Goal: Information Seeking & Learning: Learn about a topic

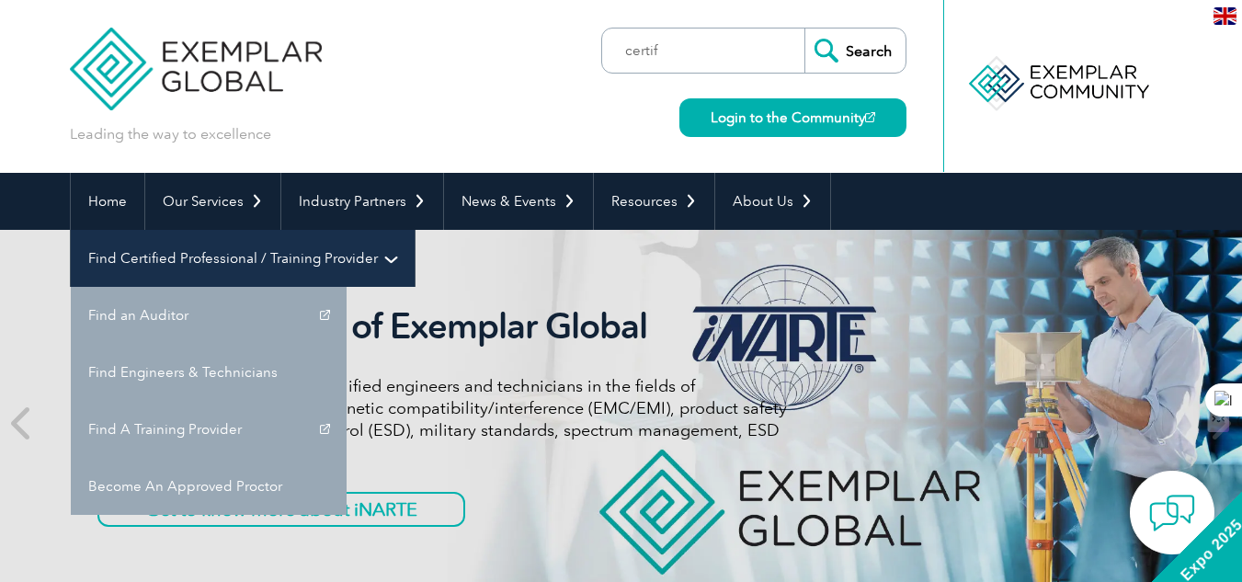
type input "certif"
click at [415, 230] on link "Find Certified Professional / Training Provider" at bounding box center [243, 258] width 344 height 57
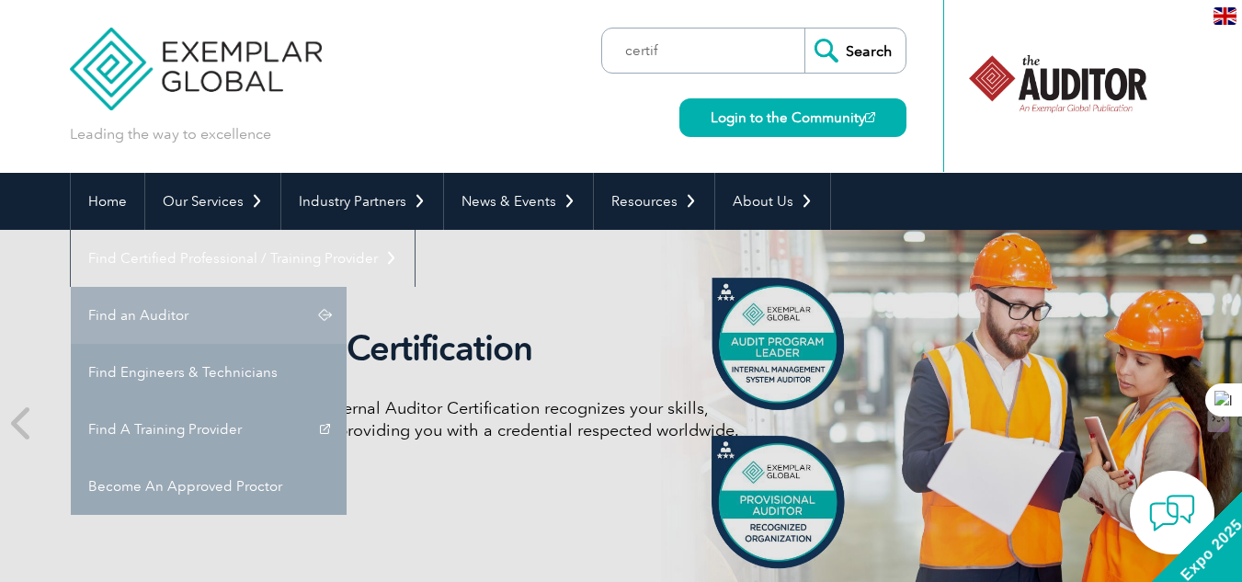
click at [347, 287] on link "Find an Auditor" at bounding box center [209, 315] width 276 height 57
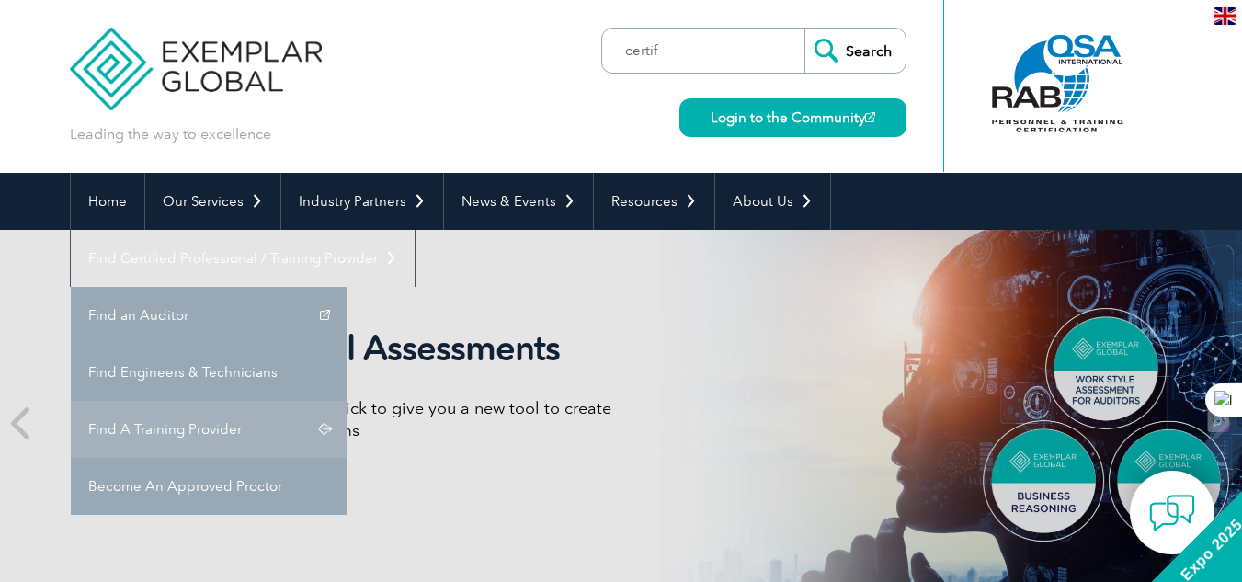
click at [347, 401] on link "Find A Training Provider" at bounding box center [209, 429] width 276 height 57
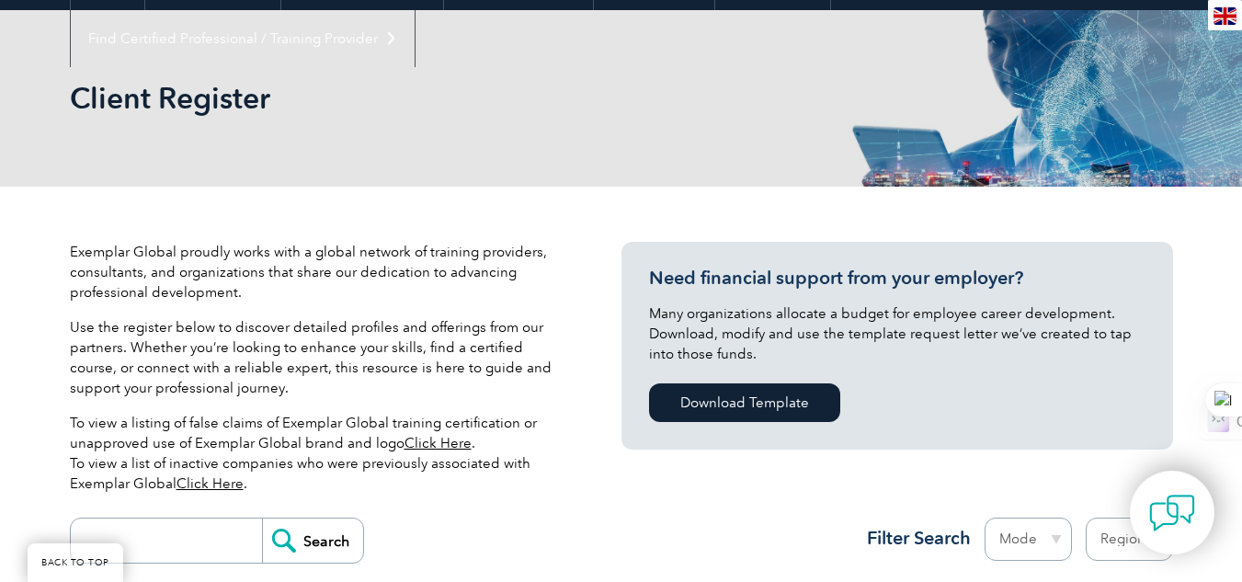
scroll to position [587, 0]
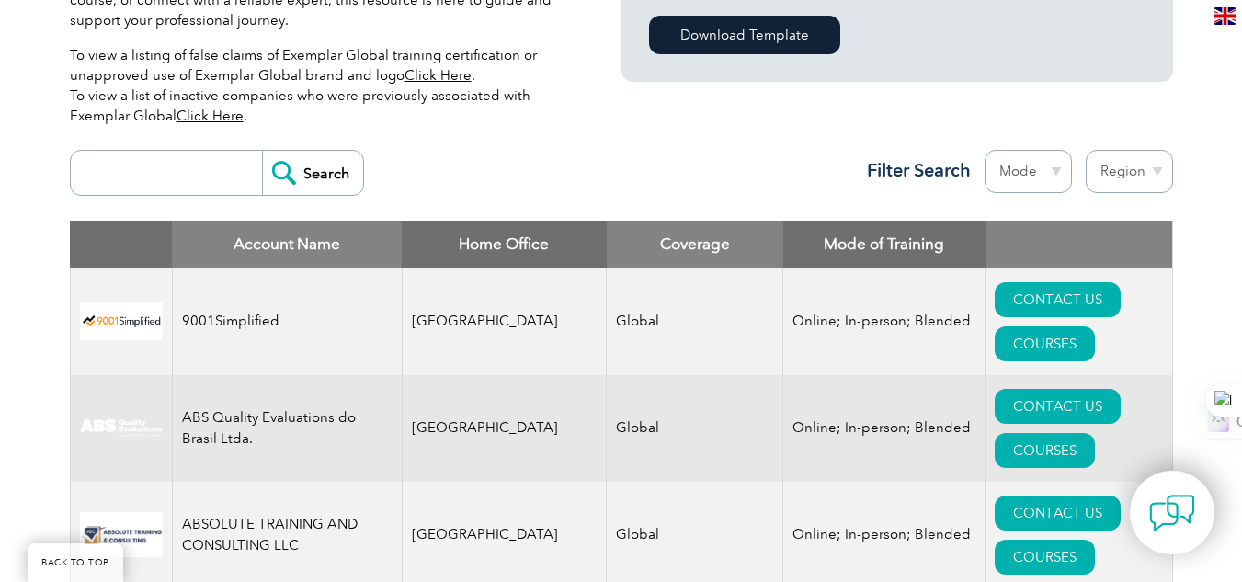
click at [1037, 169] on select "Mode Online In-person Blended" at bounding box center [1028, 171] width 87 height 43
drag, startPoint x: 937, startPoint y: 199, endPoint x: 983, endPoint y: 191, distance: 46.6
click at [937, 199] on div "Region Australia Bahrain Bangladesh Brazil Canada Colombia Dominican Republic E…" at bounding box center [989, 176] width 368 height 52
click at [1161, 176] on select "Region Australia Bahrain Bangladesh Brazil Canada Colombia Dominican Republic E…" at bounding box center [1129, 171] width 87 height 43
select select "[GEOGRAPHIC_DATA]"
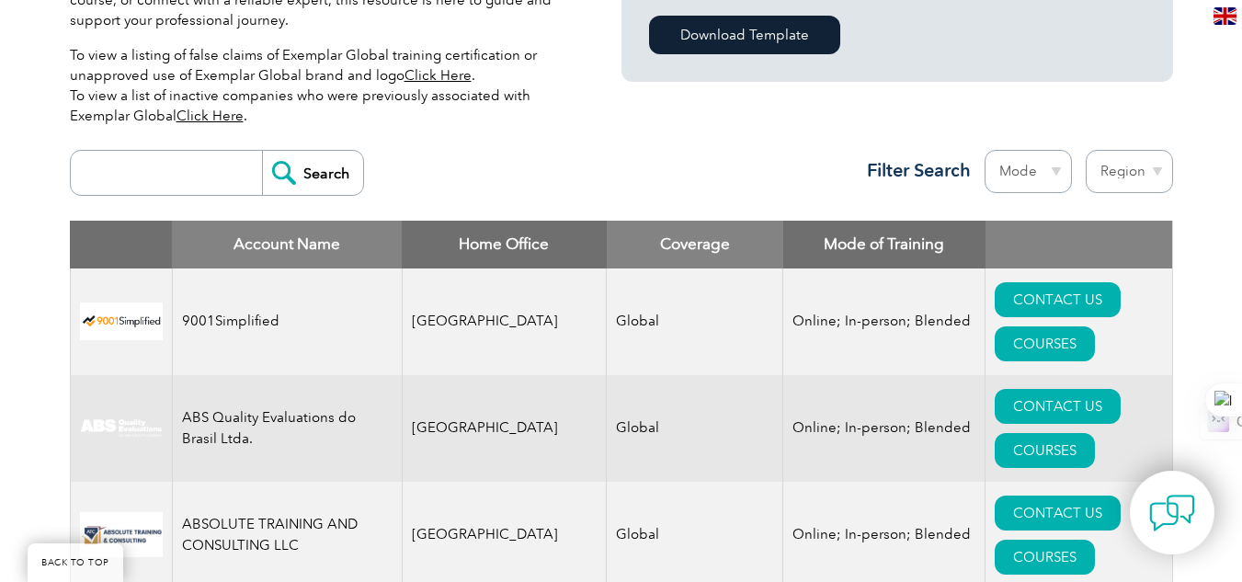
click at [1086, 150] on select "Region Australia Bahrain Bangladesh Brazil Canada Colombia Dominican Republic E…" at bounding box center [1129, 171] width 87 height 43
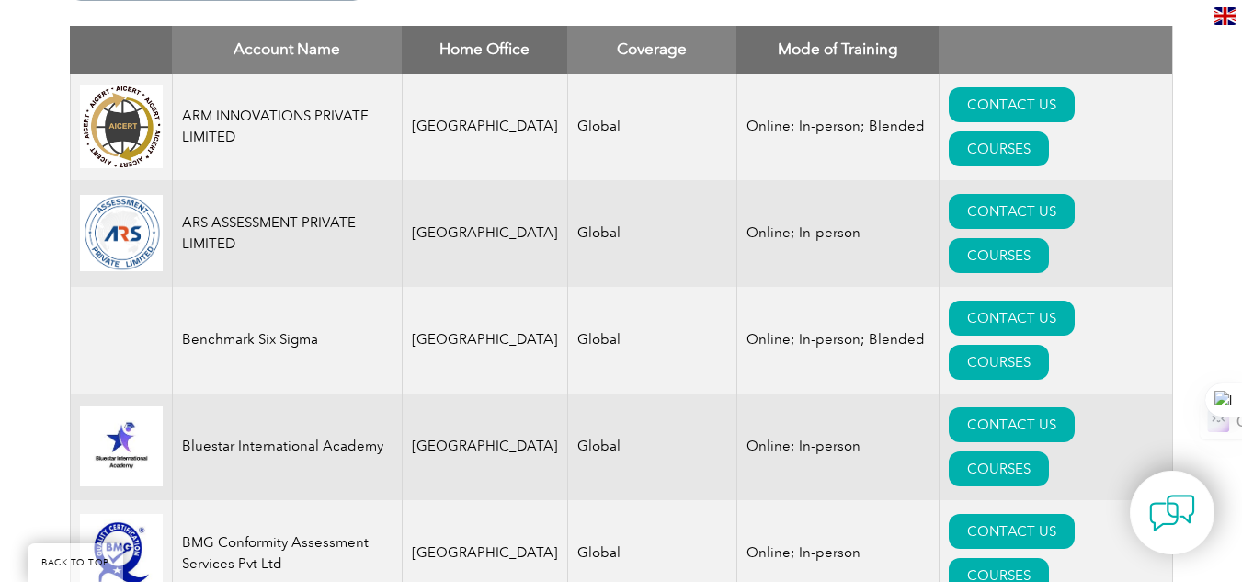
scroll to position [670, 0]
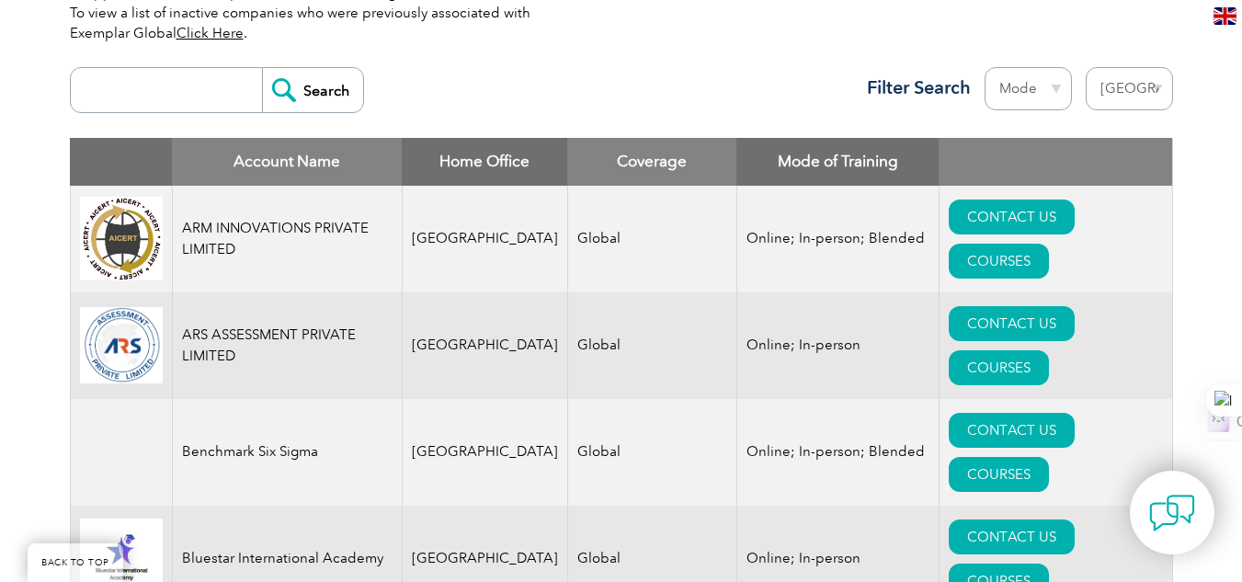
click at [1053, 87] on select "Mode Online In-person Blended" at bounding box center [1028, 88] width 87 height 43
click at [1128, 95] on select "Region [GEOGRAPHIC_DATA] [GEOGRAPHIC_DATA] [GEOGRAPHIC_DATA] [GEOGRAPHIC_DATA] …" at bounding box center [1129, 88] width 87 height 43
select select "[GEOGRAPHIC_DATA]"
click at [1086, 67] on select "Region [GEOGRAPHIC_DATA] [GEOGRAPHIC_DATA] [GEOGRAPHIC_DATA] [GEOGRAPHIC_DATA] …" at bounding box center [1129, 88] width 87 height 43
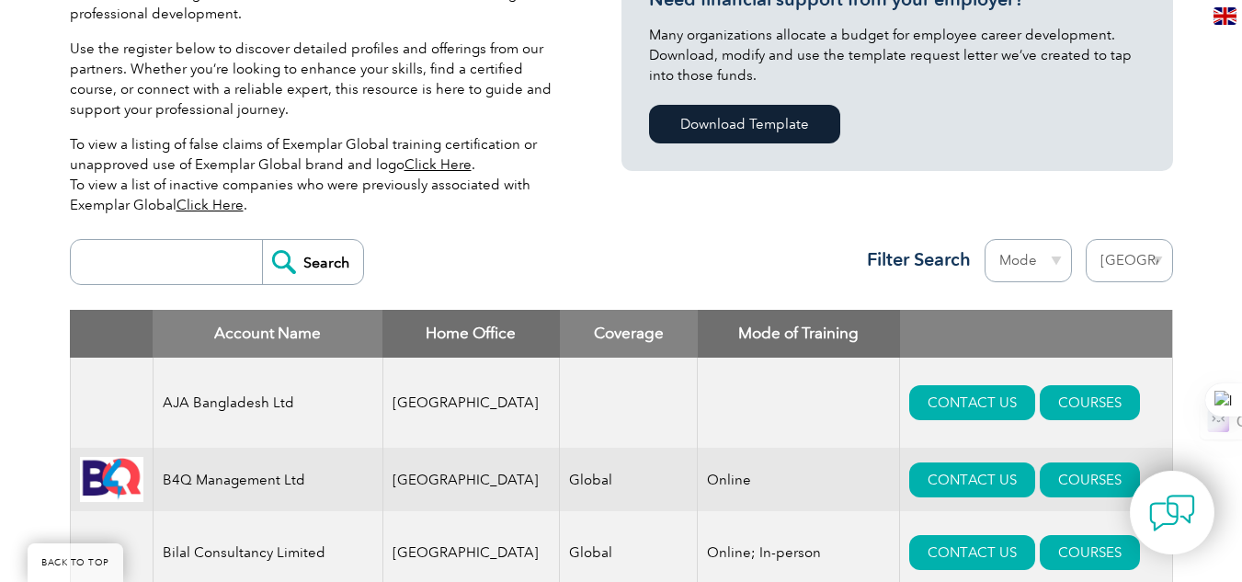
scroll to position [460, 0]
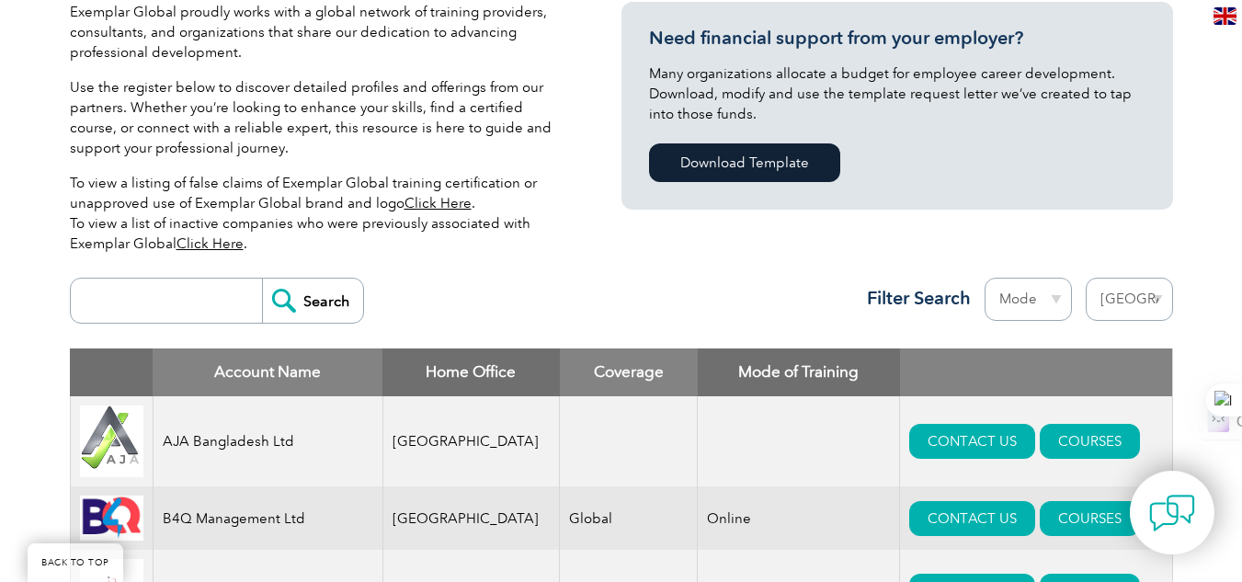
click at [1149, 300] on select "Region Australia Bahrain Bangladesh Brazil Canada Colombia Dominican Republic E…" at bounding box center [1129, 299] width 87 height 43
select select "[GEOGRAPHIC_DATA]"
click at [1086, 278] on select "Region Australia Bahrain Bangladesh Brazil Canada Colombia Dominican Republic E…" at bounding box center [1129, 299] width 87 height 43
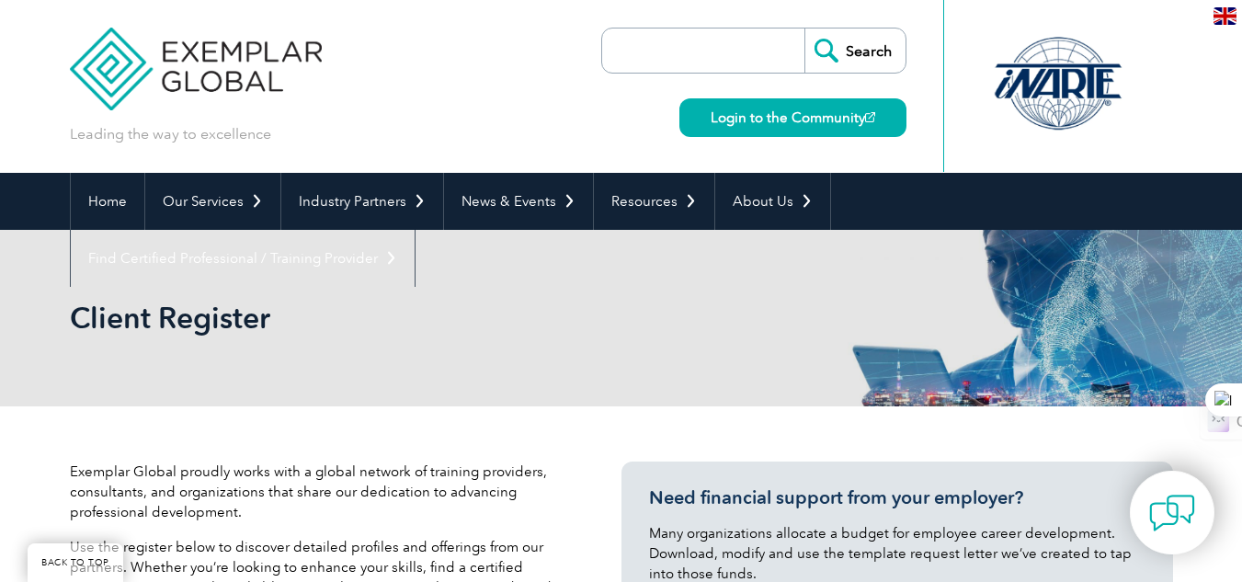
select select "[GEOGRAPHIC_DATA]"
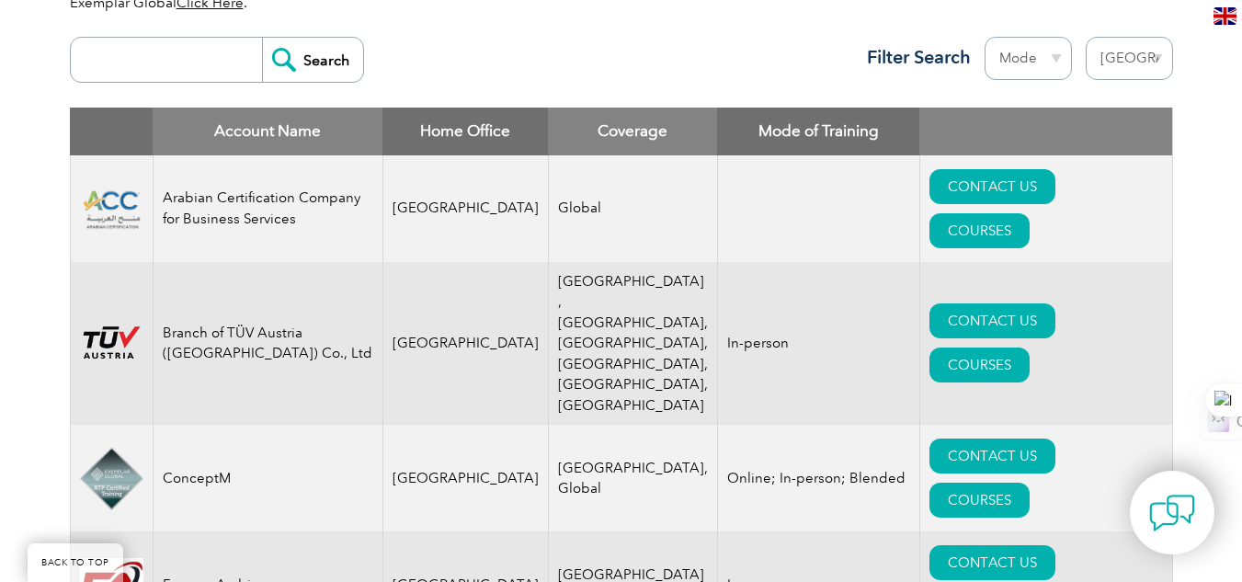
scroll to position [670, 0]
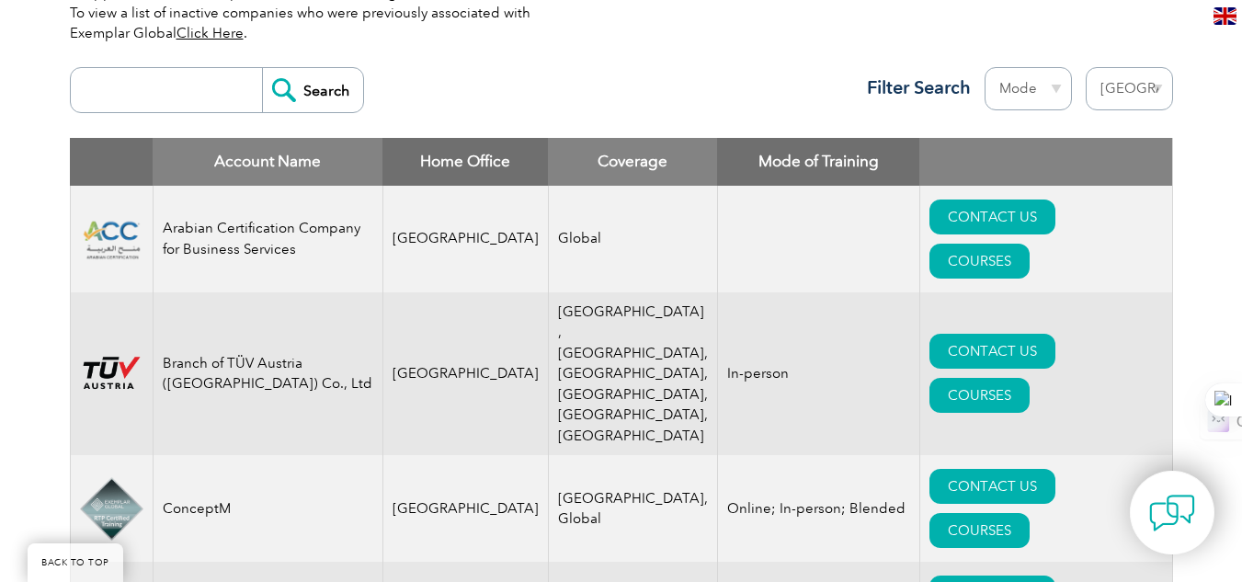
click at [1151, 89] on select "Region [GEOGRAPHIC_DATA] [GEOGRAPHIC_DATA] [GEOGRAPHIC_DATA] [GEOGRAPHIC_DATA] …" at bounding box center [1129, 88] width 87 height 43
click at [199, 85] on input "search" at bounding box center [171, 90] width 182 height 44
type input "glocert"
click at [262, 68] on input "Search" at bounding box center [312, 90] width 101 height 44
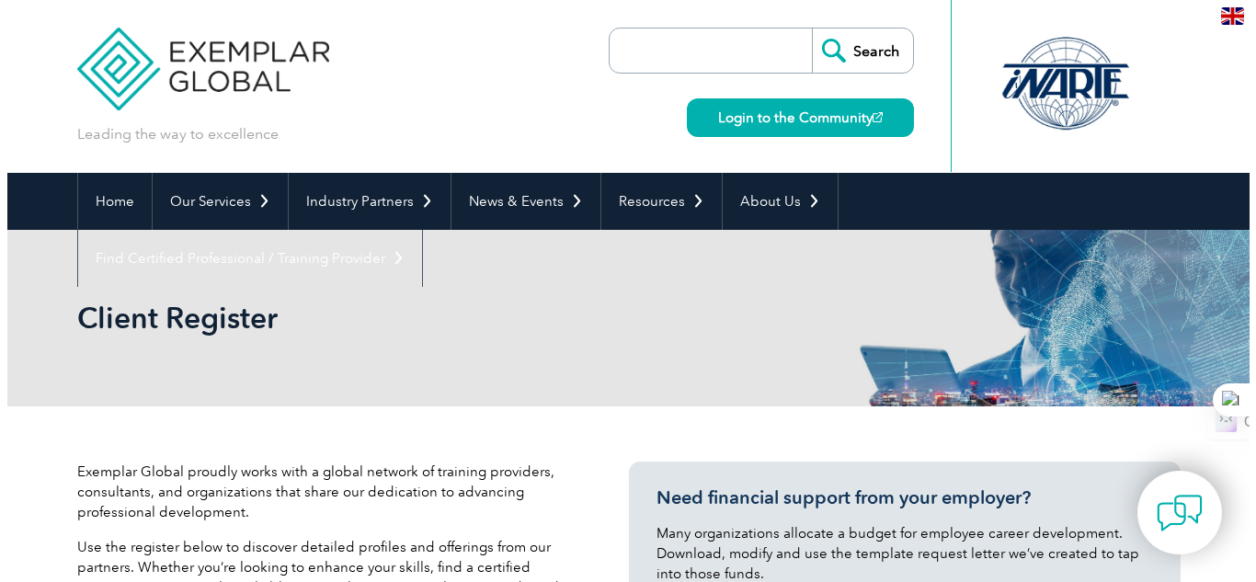
scroll to position [460, 0]
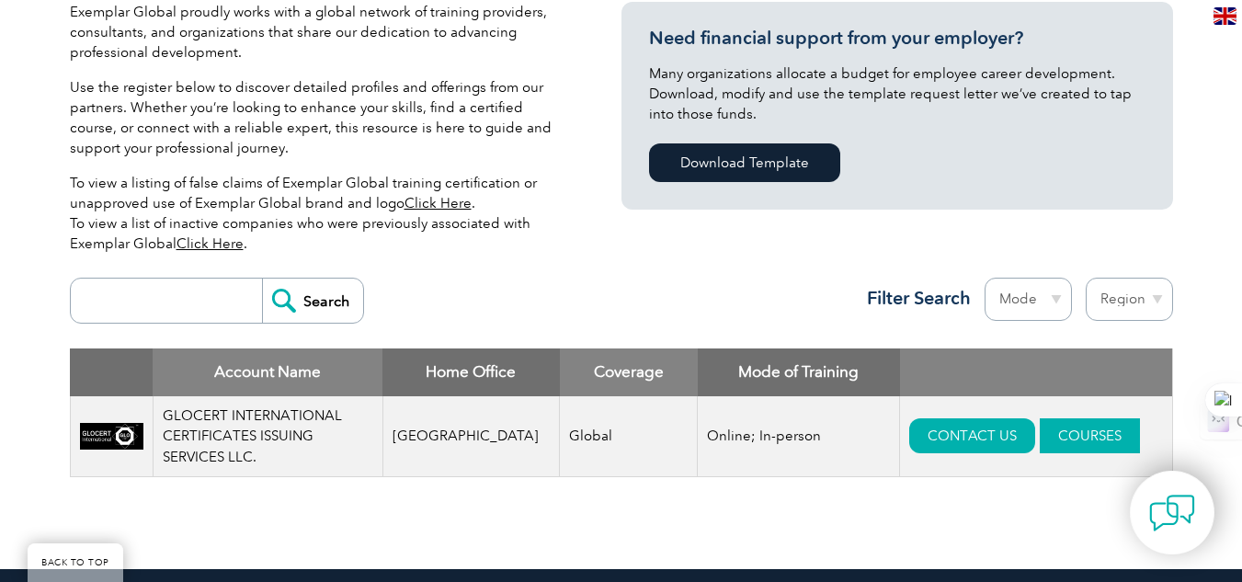
click at [1068, 443] on link "COURSES" at bounding box center [1090, 435] width 100 height 35
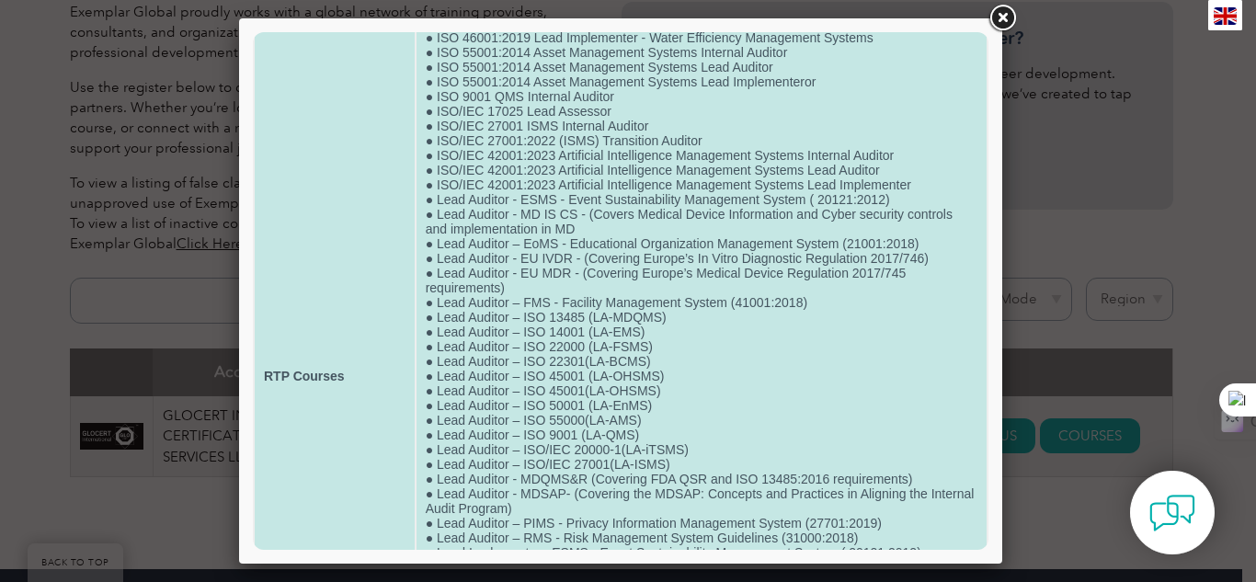
scroll to position [276, 0]
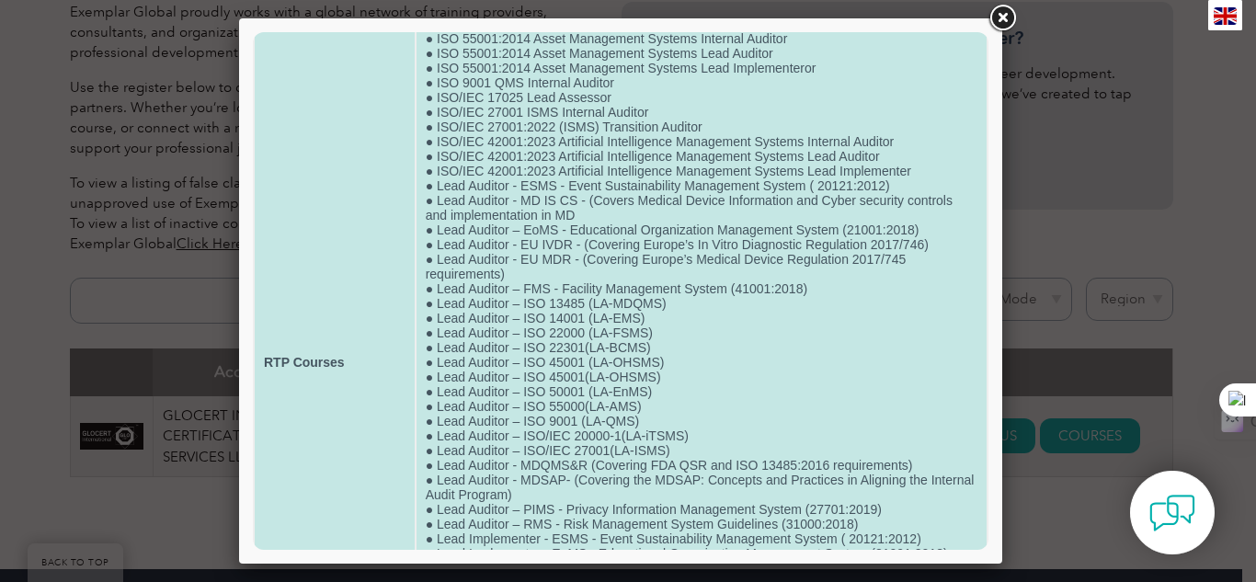
click at [718, 405] on td "● "Strategic Compliance: Process Validation in Medical Device Production" ● Cur…" at bounding box center [701, 362] width 570 height 1085
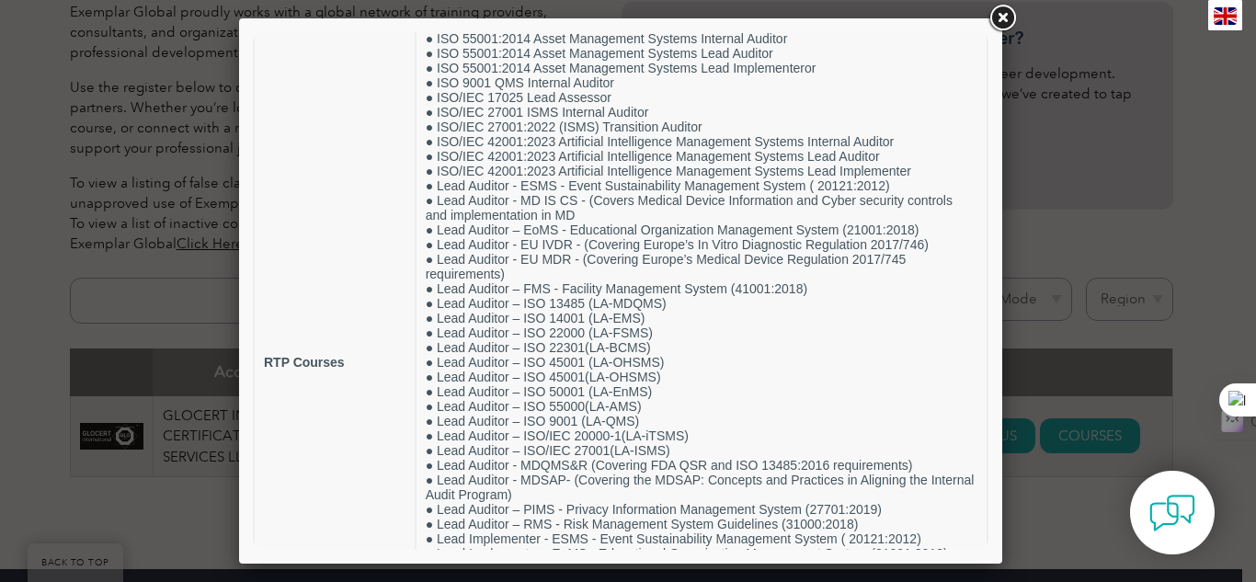
click at [993, 474] on div at bounding box center [620, 290] width 763 height 545
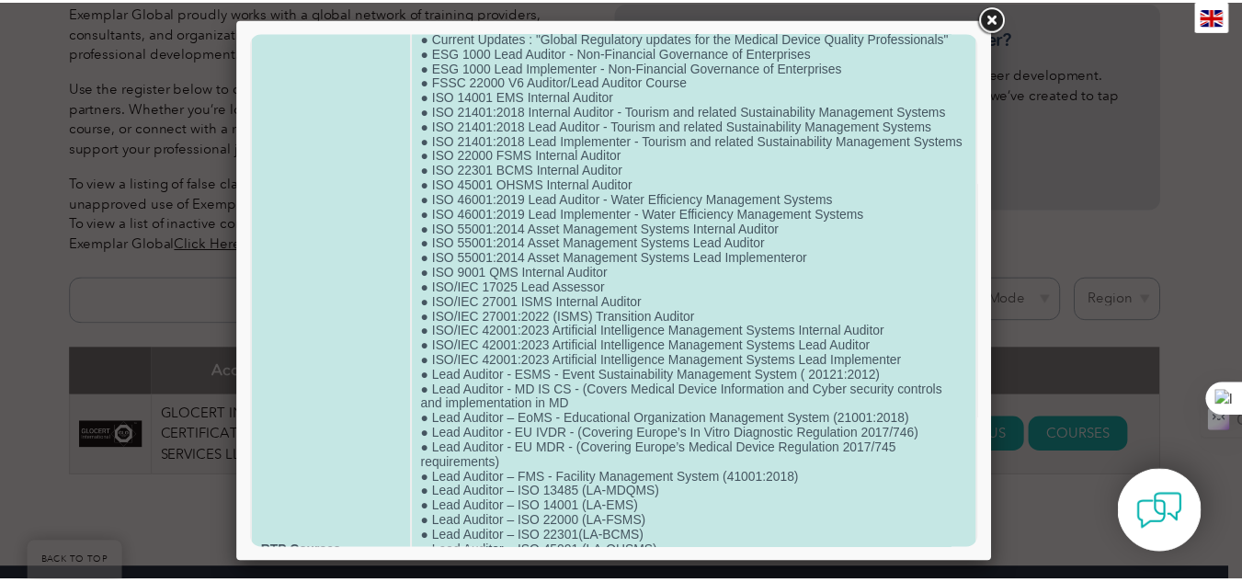
scroll to position [46, 0]
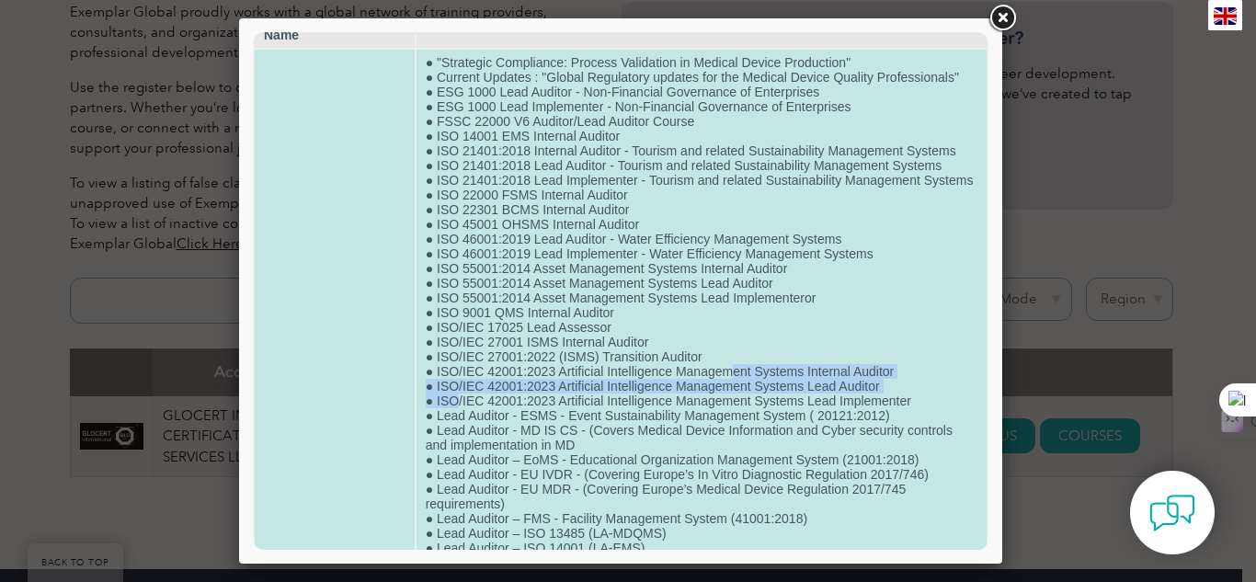
drag, startPoint x: 452, startPoint y: 421, endPoint x: 729, endPoint y: 387, distance: 278.8
click at [729, 387] on td "● "Strategic Compliance: Process Validation in Medical Device Production" ● Cur…" at bounding box center [701, 592] width 570 height 1085
click at [470, 385] on td "● "Strategic Compliance: Process Validation in Medical Device Production" ● Cur…" at bounding box center [701, 592] width 570 height 1085
drag, startPoint x: 468, startPoint y: 384, endPoint x: 881, endPoint y: 403, distance: 413.2
click at [881, 403] on td "● "Strategic Compliance: Process Validation in Medical Device Production" ● Cur…" at bounding box center [701, 592] width 570 height 1085
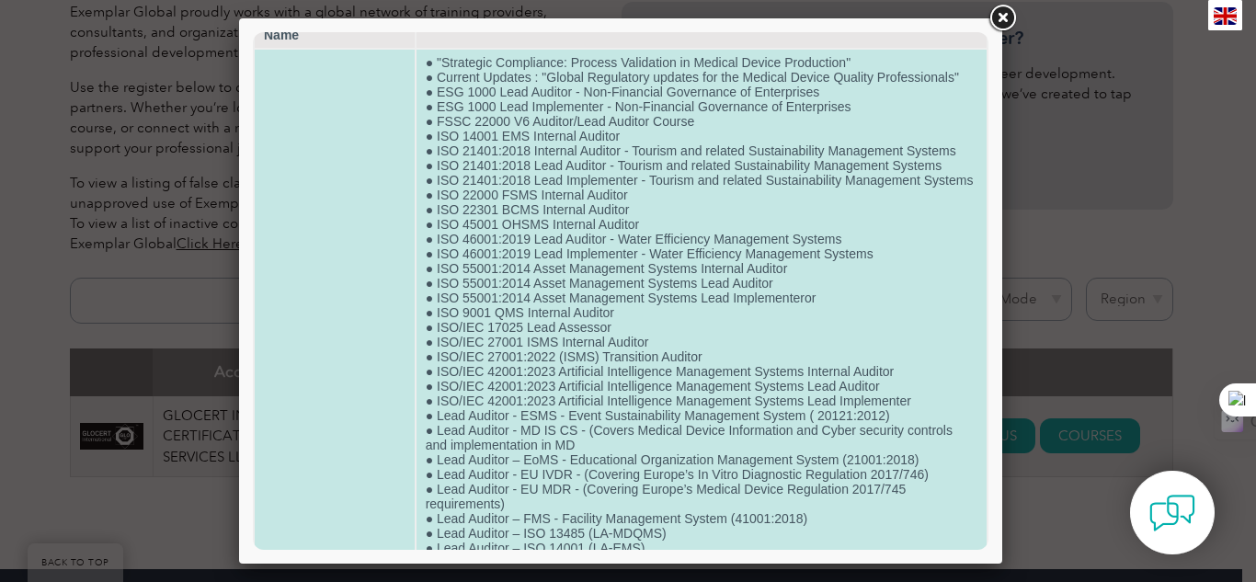
click at [860, 356] on td "● "Strategic Compliance: Process Validation in Medical Device Production" ● Cur…" at bounding box center [701, 592] width 570 height 1085
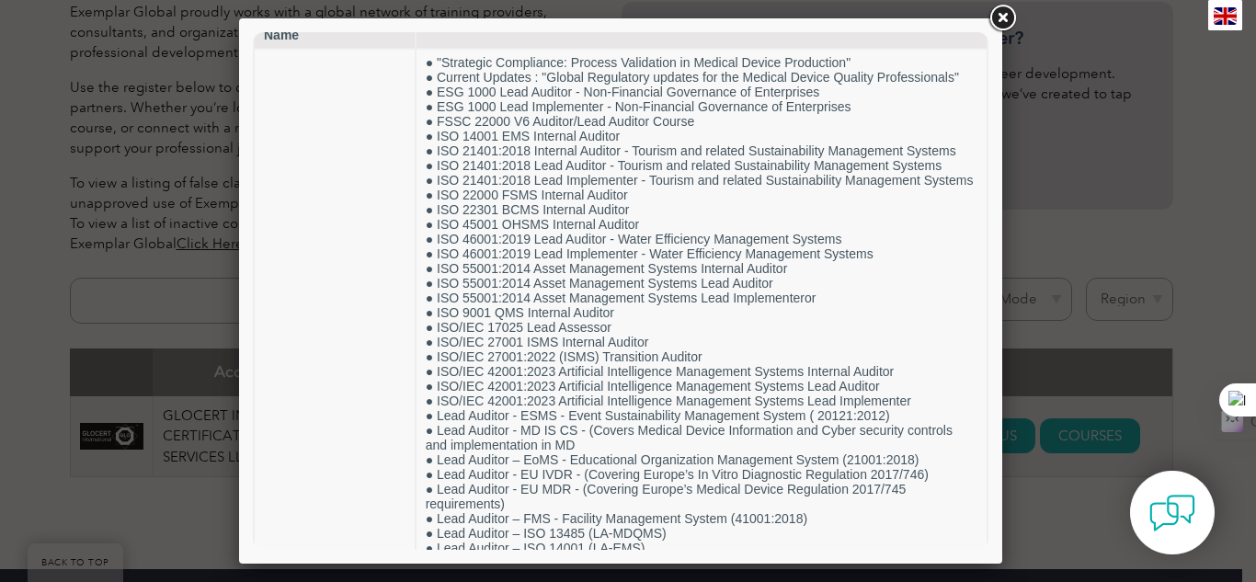
click at [1010, 12] on link at bounding box center [1002, 18] width 33 height 33
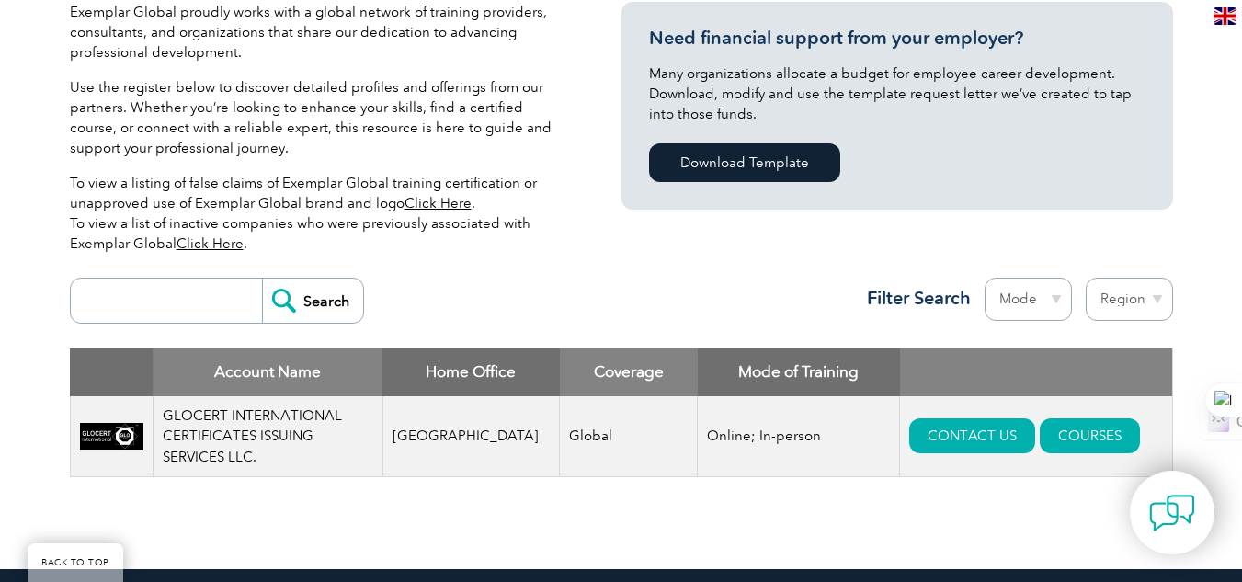
scroll to position [0, 0]
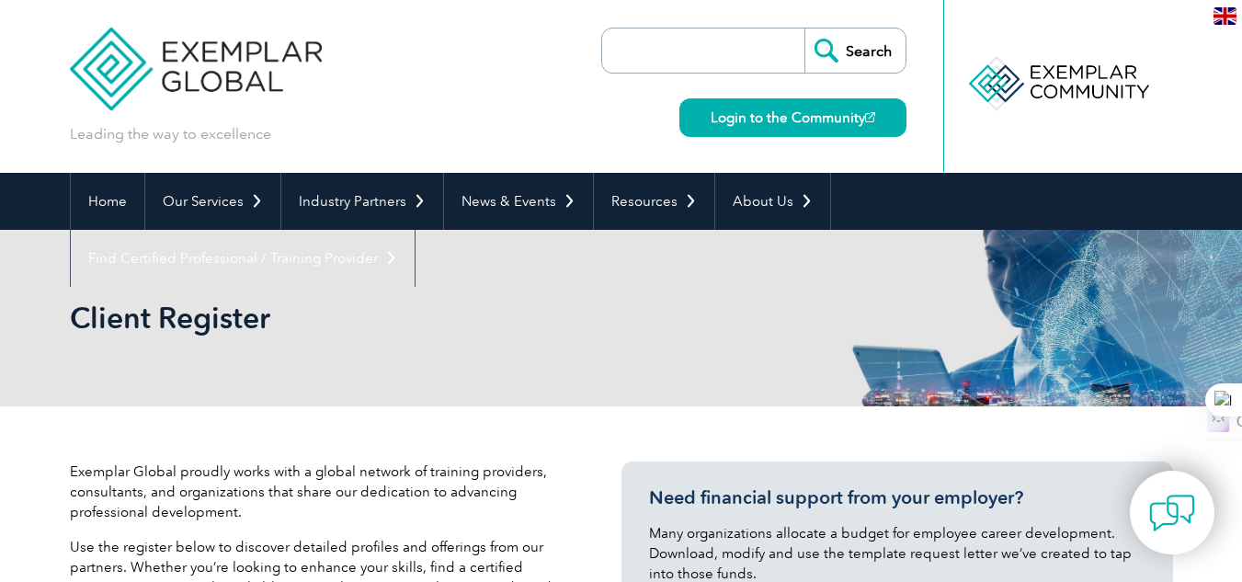
click at [727, 62] on input "search" at bounding box center [707, 50] width 193 height 44
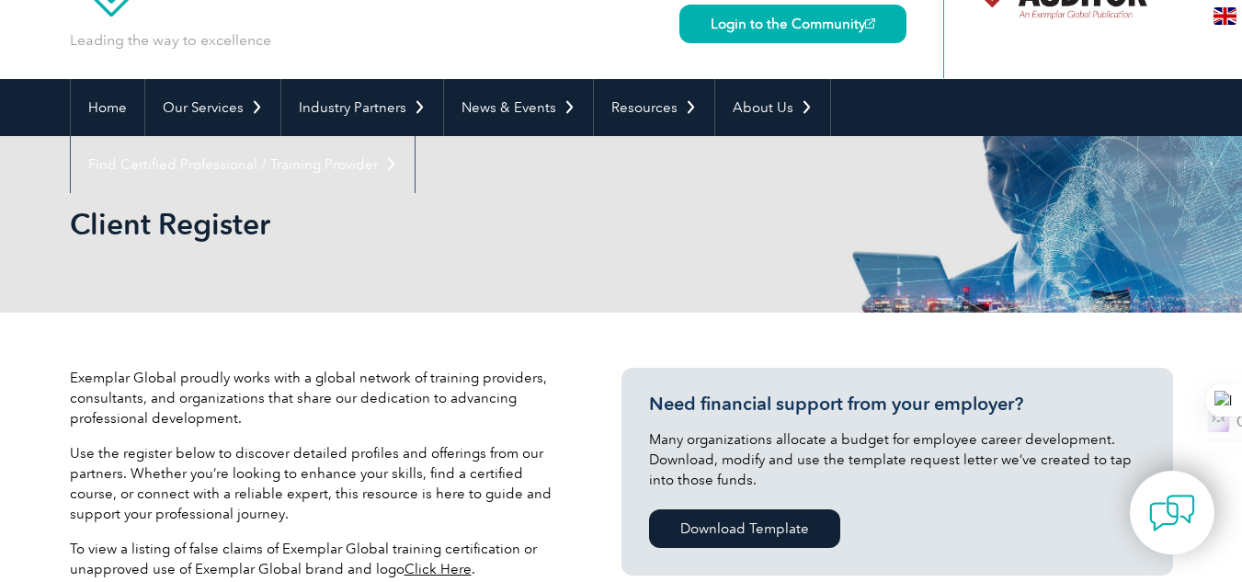
scroll to position [92, 0]
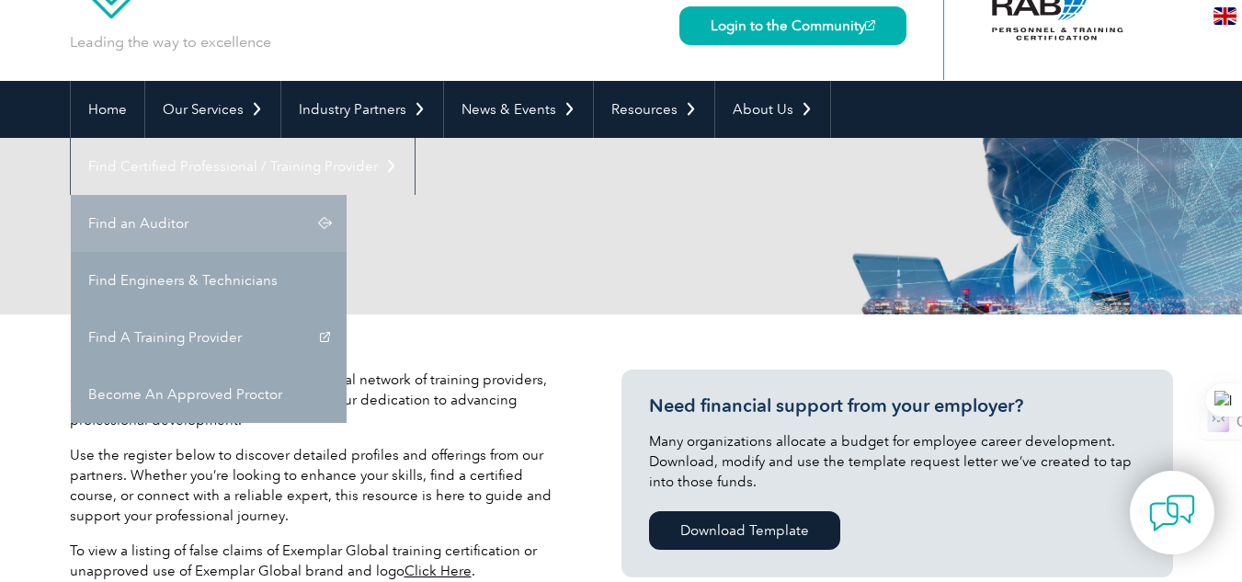
type input "find"
click at [347, 195] on link "Find an Auditor" at bounding box center [209, 223] width 276 height 57
